Goal: Use online tool/utility: Use online tool/utility

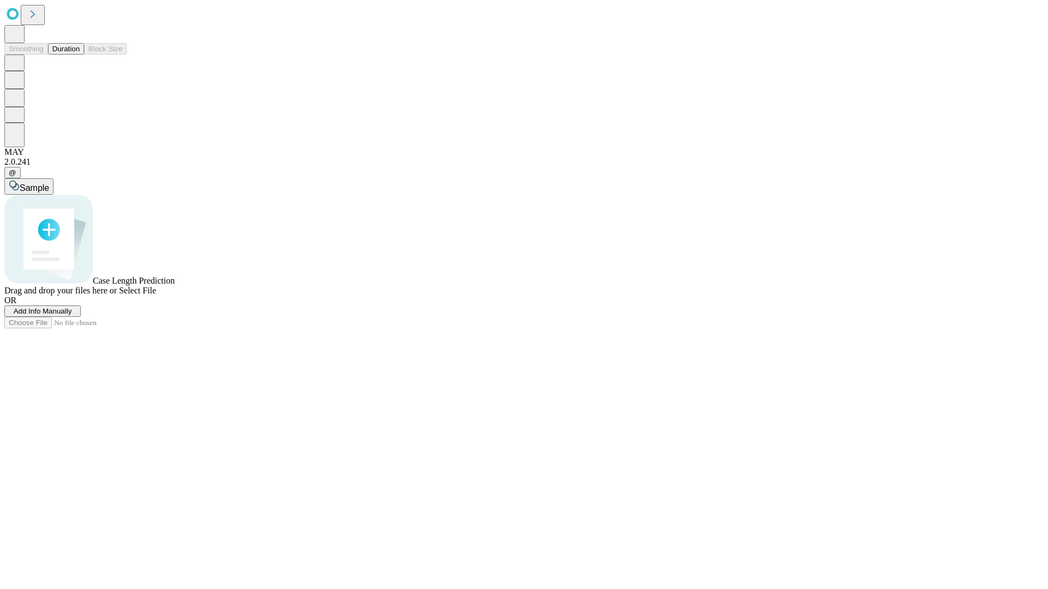
click at [156, 295] on span "Select File" at bounding box center [137, 290] width 37 height 9
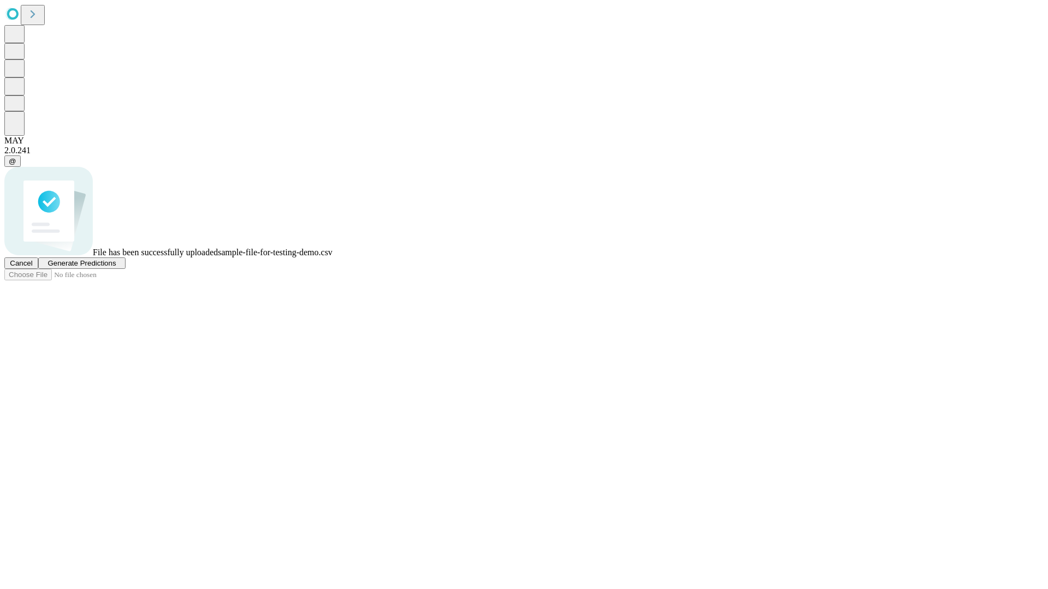
click at [116, 267] on span "Generate Predictions" at bounding box center [81, 263] width 68 height 8
